Goal: Submit feedback/report problem

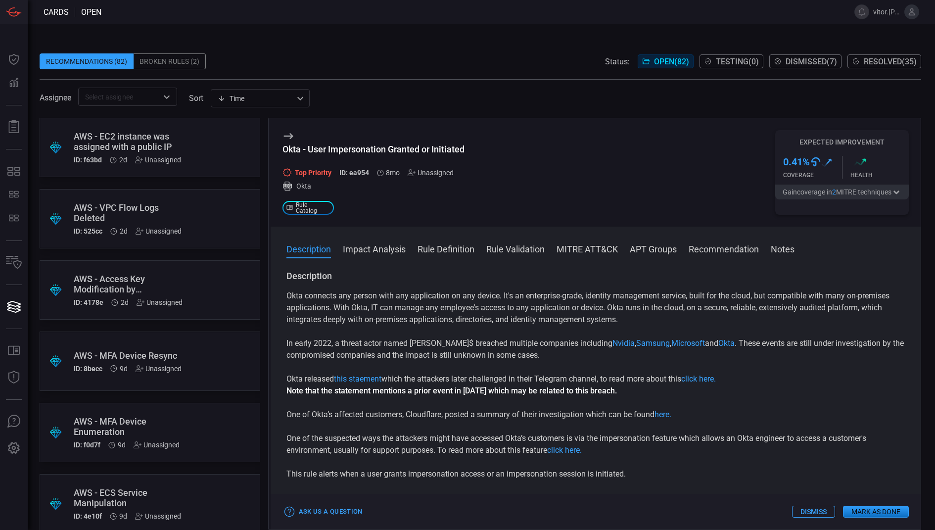
scroll to position [2519, 0]
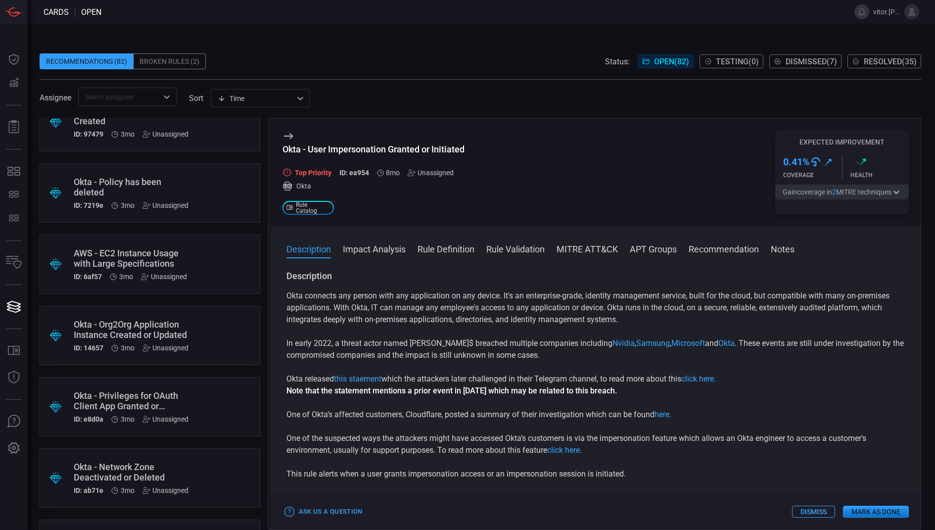
click at [198, 314] on div ".suggested_cards_icon{fill:url(#suggested_cards_icon);} Okta - Org2Org Applicat…" at bounding box center [150, 335] width 221 height 59
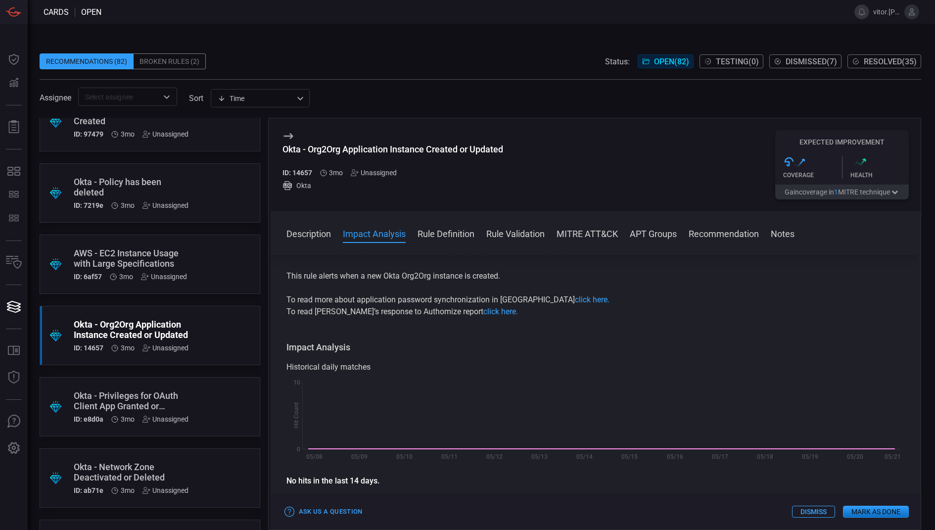
scroll to position [126, 0]
click at [811, 514] on button "Dismiss" at bounding box center [813, 512] width 43 height 12
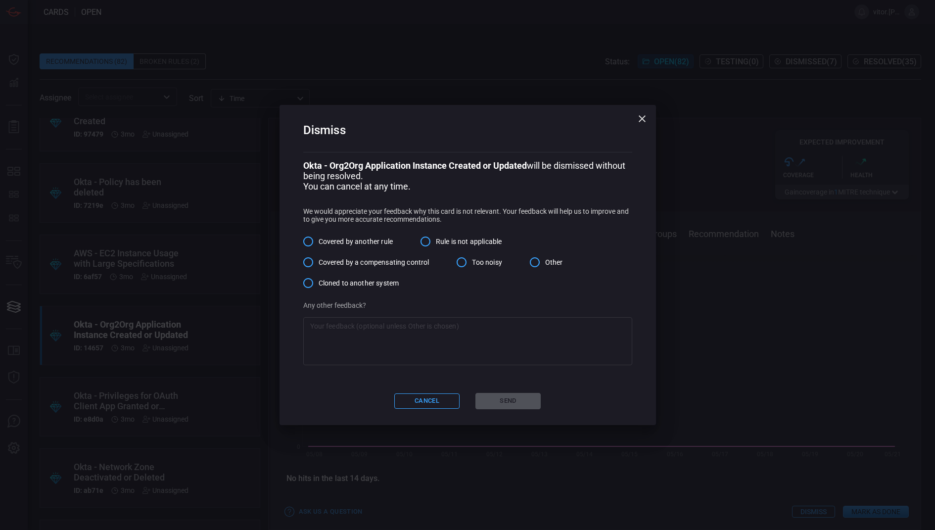
click at [434, 241] on input "Rule is not applicable" at bounding box center [425, 241] width 21 height 21
click at [408, 347] on textarea at bounding box center [467, 341] width 315 height 40
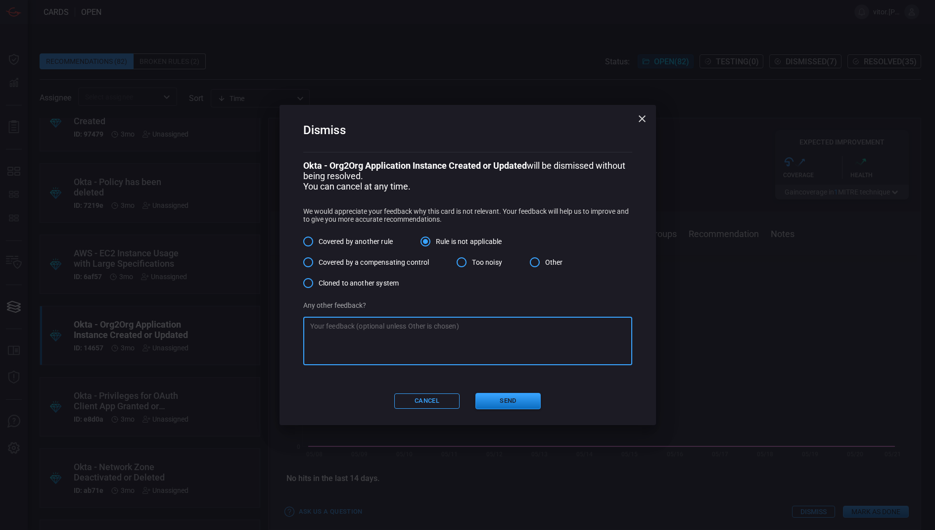
type textarea "D"
click at [551, 354] on textarea "Review performed by our IAM team concluded that we would not benefit from this …" at bounding box center [467, 341] width 315 height 40
type textarea "Review performed by our IAM team concluded that we would not benefit from this …"
click at [505, 405] on button "Send" at bounding box center [507, 401] width 65 height 16
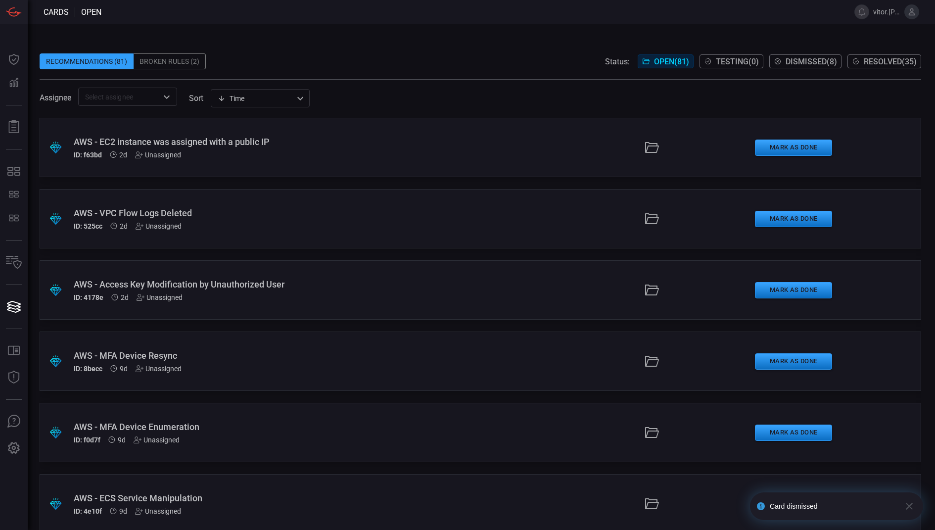
click at [909, 502] on icon "button" at bounding box center [909, 506] width 12 height 12
